Goal: Transaction & Acquisition: Purchase product/service

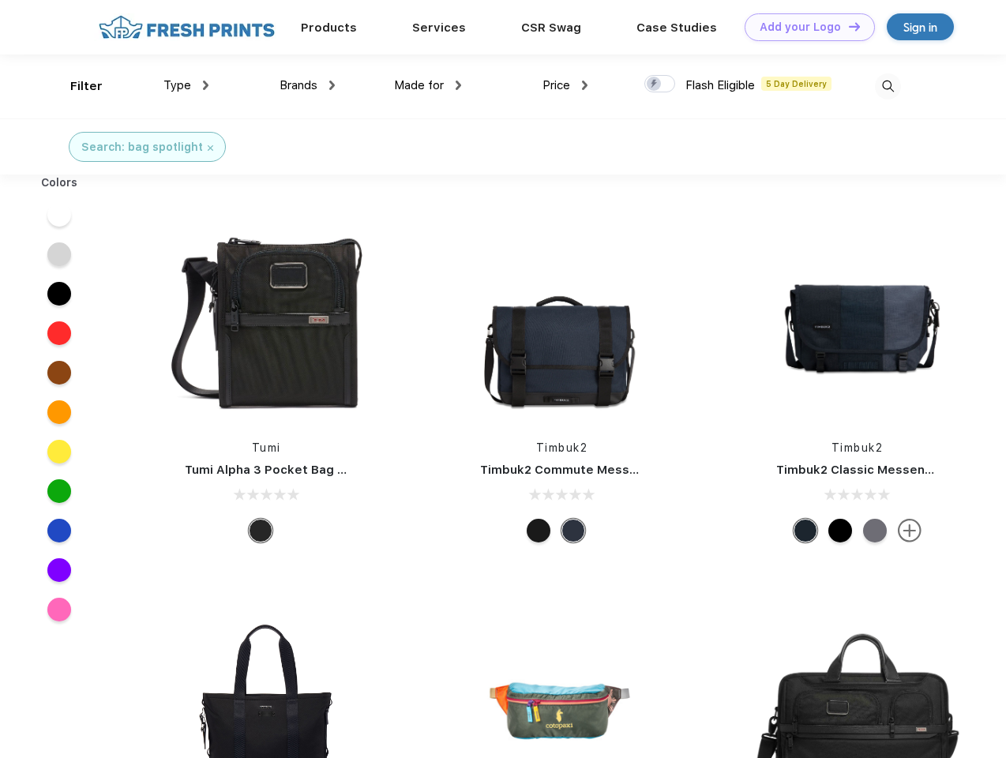
scroll to position [1, 0]
click at [804, 27] on link "Add your Logo Design Tool" at bounding box center [810, 27] width 130 height 28
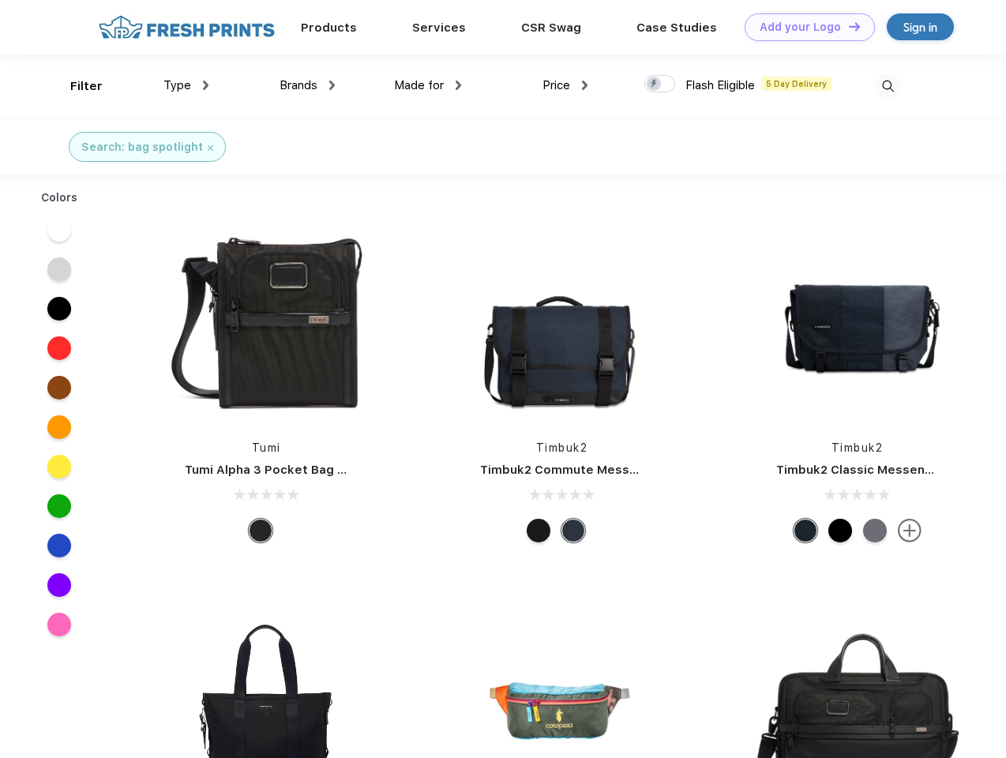
click at [0, 0] on div "Design Tool" at bounding box center [0, 0] width 0 height 0
click at [847, 26] on link "Add your Logo Design Tool" at bounding box center [810, 27] width 130 height 28
click at [76, 86] on div "Filter" at bounding box center [86, 86] width 32 height 18
click at [186, 85] on span "Type" at bounding box center [177, 85] width 28 height 14
click at [307, 85] on span "Brands" at bounding box center [299, 85] width 38 height 14
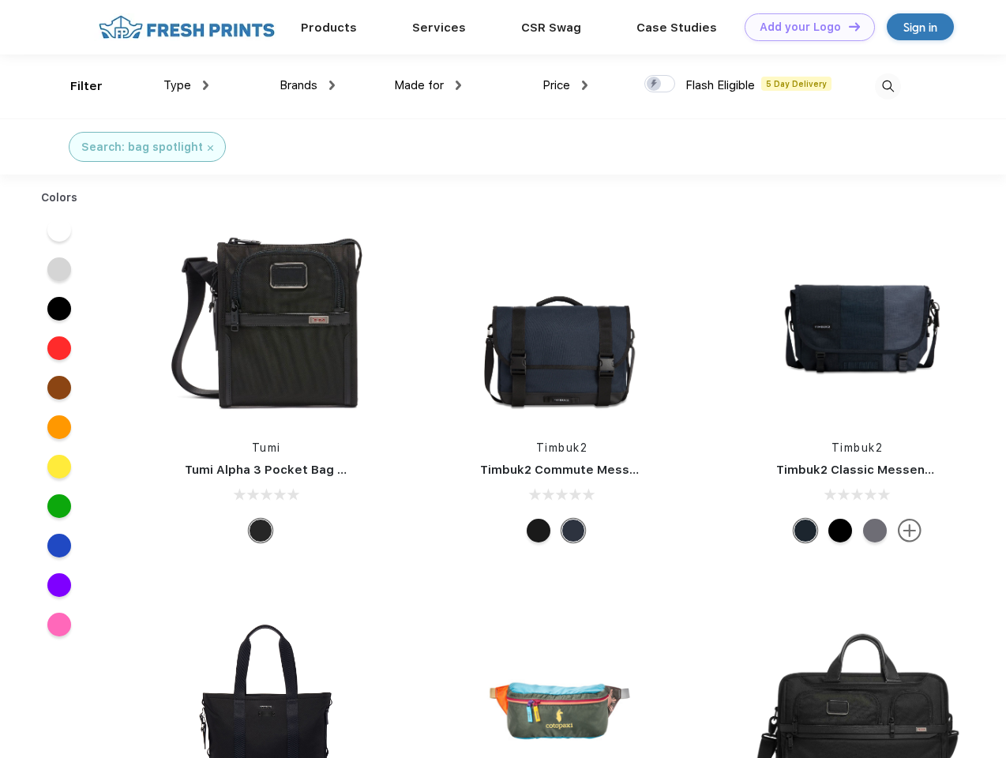
click at [428, 85] on span "Made for" at bounding box center [419, 85] width 50 height 14
click at [565, 85] on span "Price" at bounding box center [557, 85] width 28 height 14
click at [660, 85] on div at bounding box center [659, 83] width 31 height 17
click at [655, 85] on input "checkbox" at bounding box center [649, 79] width 10 height 10
click at [888, 86] on img at bounding box center [888, 86] width 26 height 26
